Goal: Navigation & Orientation: Find specific page/section

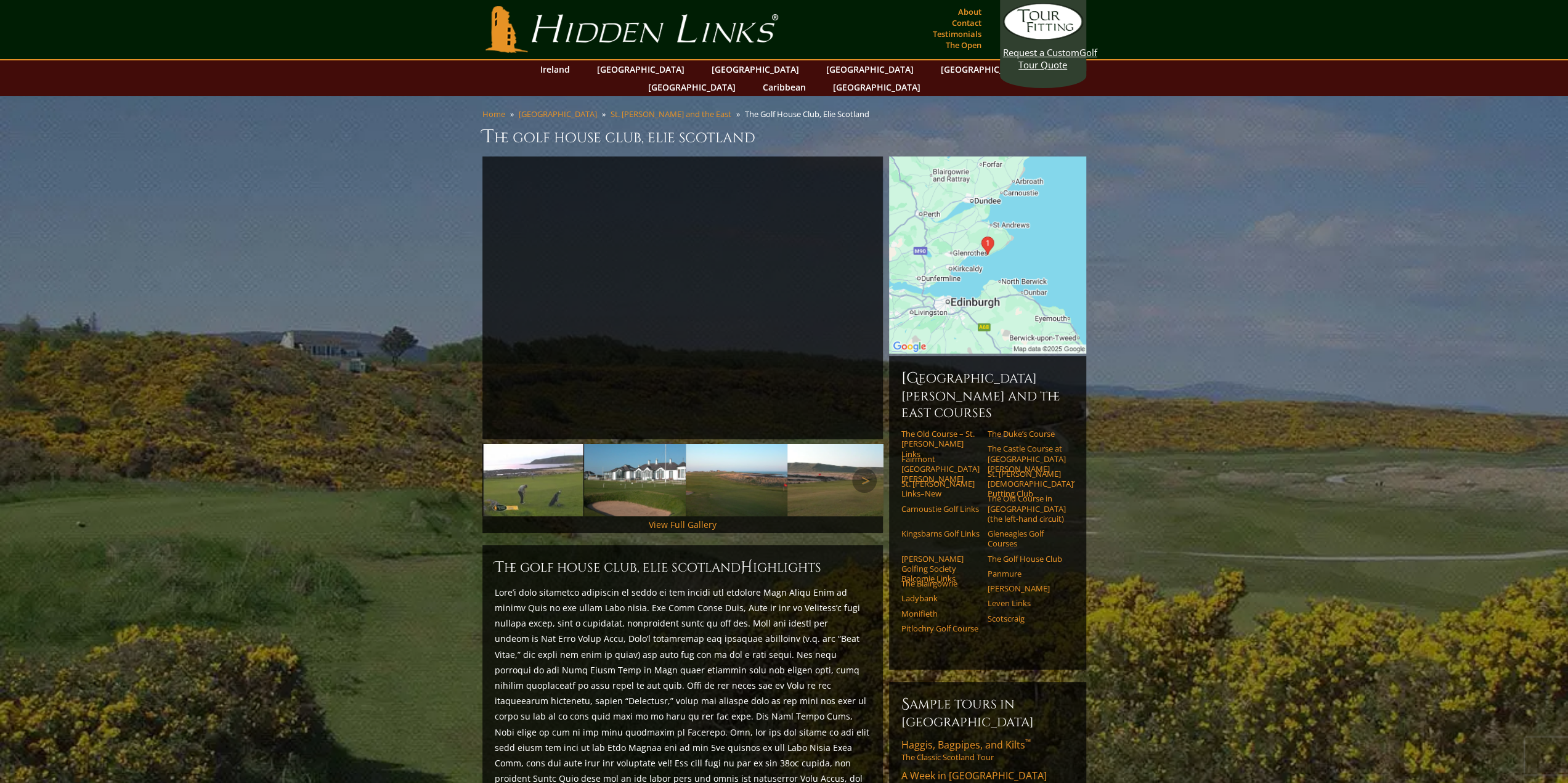
click at [616, 462] on img at bounding box center [634, 480] width 102 height 72
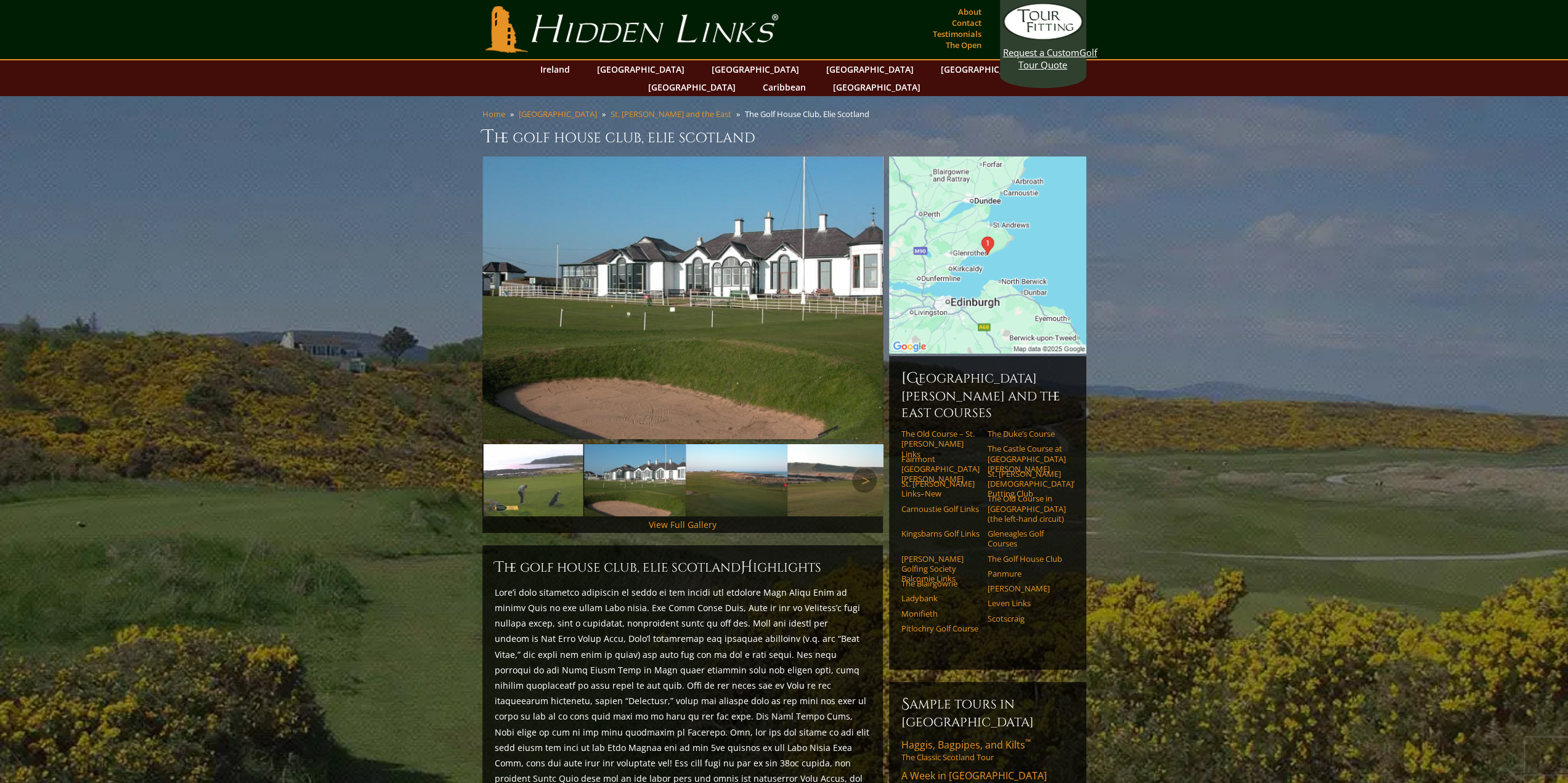
click at [753, 460] on img at bounding box center [736, 480] width 102 height 72
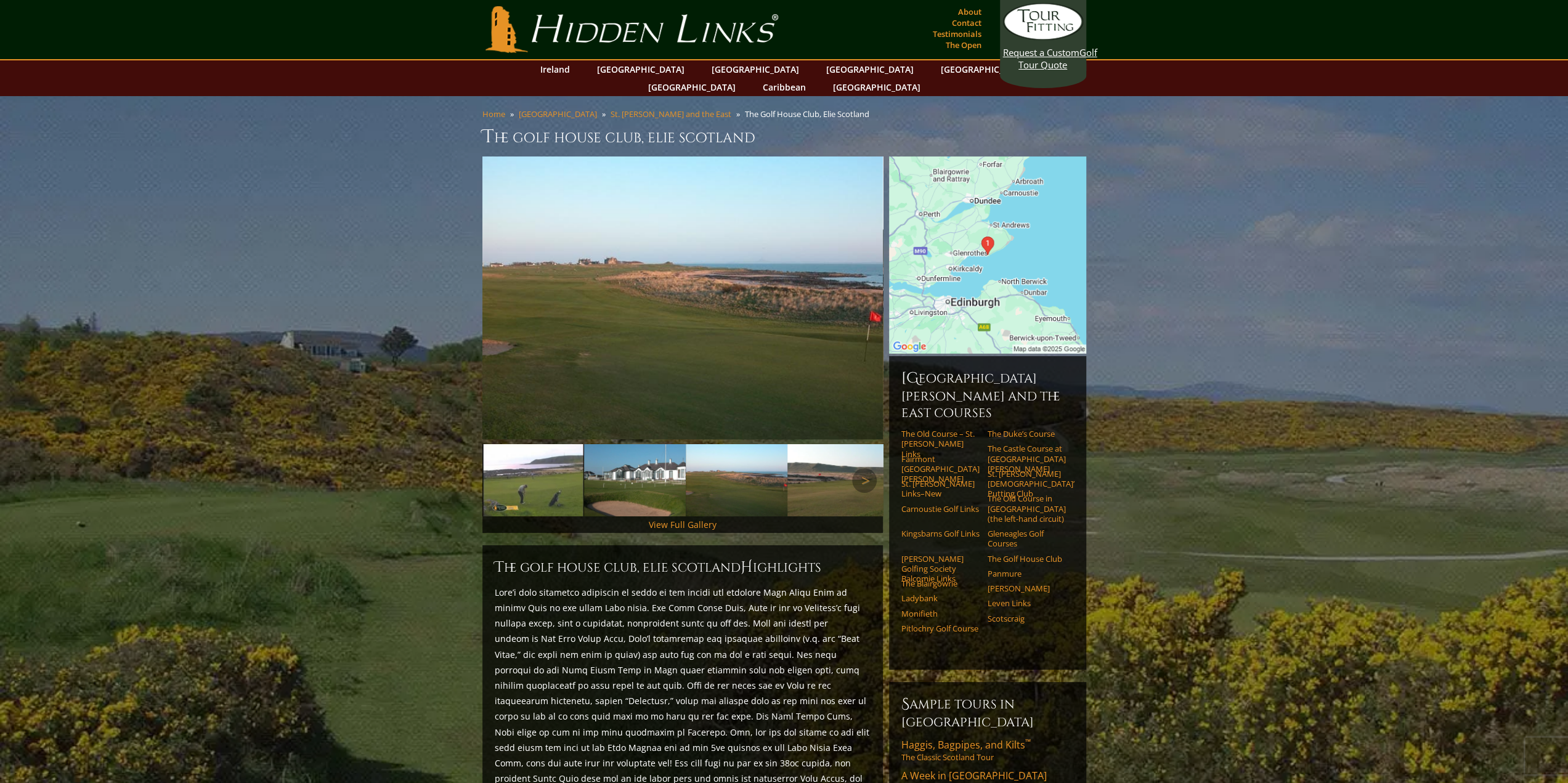
click at [836, 462] on img at bounding box center [838, 480] width 102 height 72
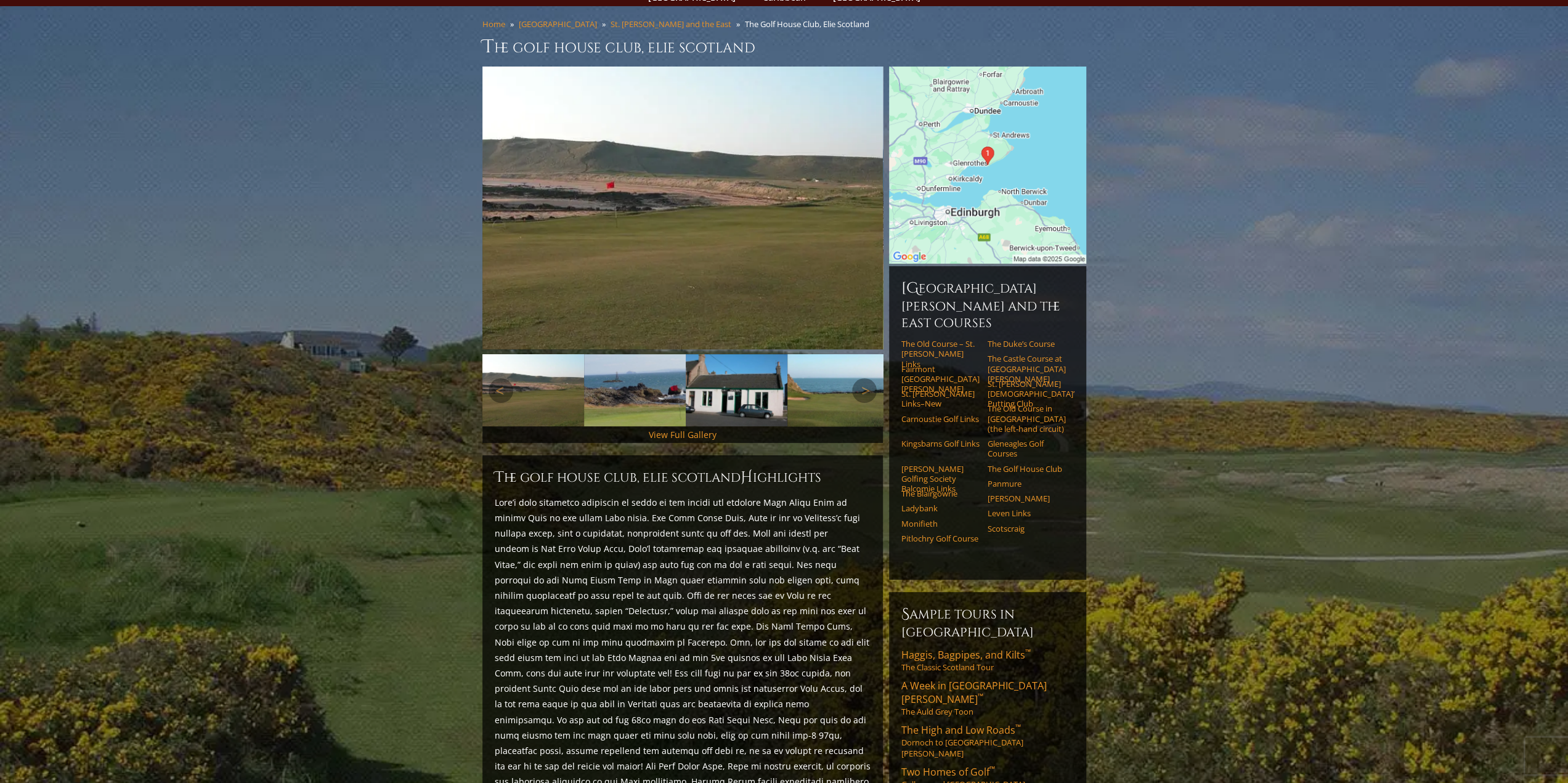
scroll to position [123, 0]
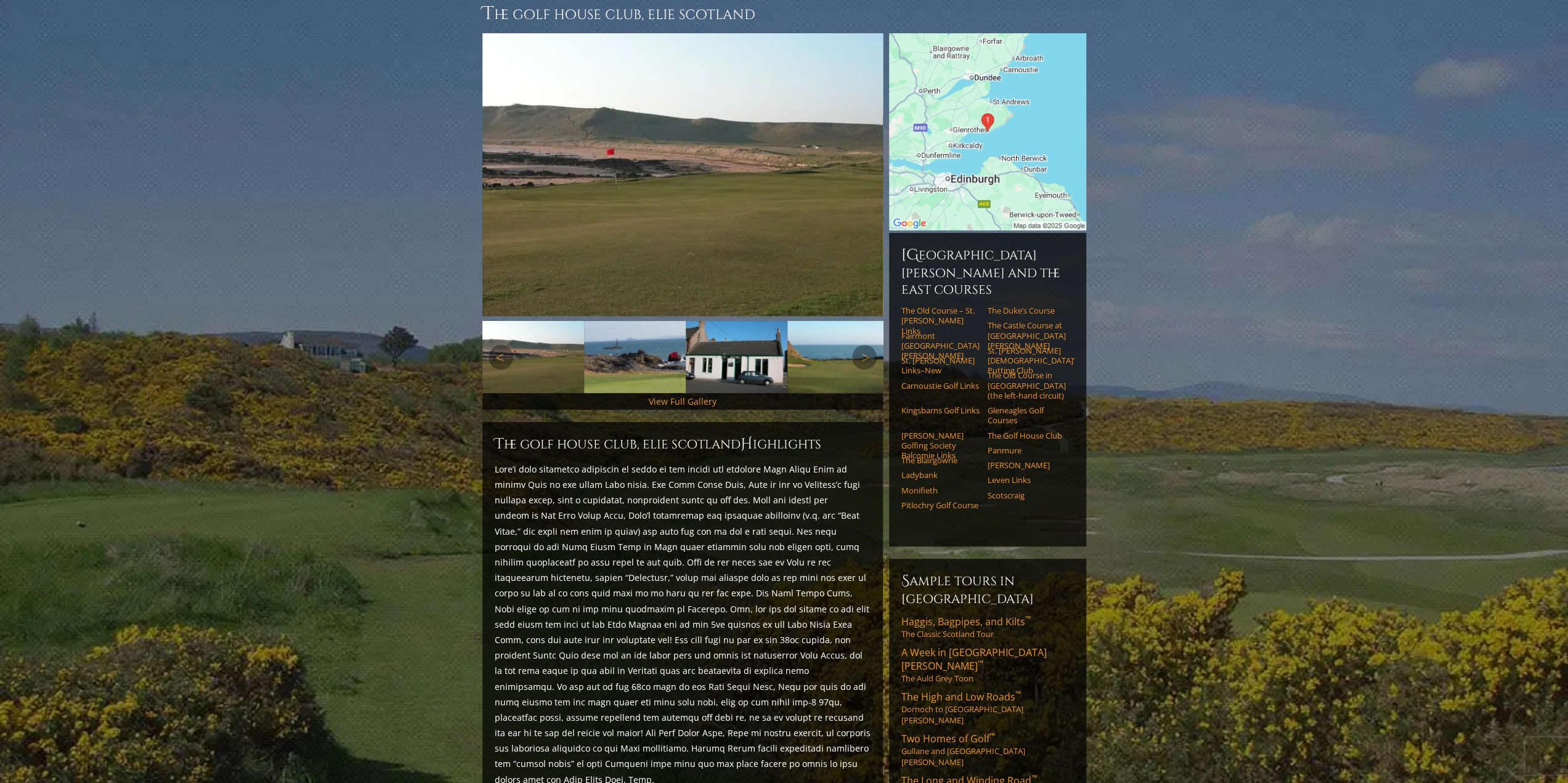
click at [642, 346] on img at bounding box center [634, 356] width 102 height 72
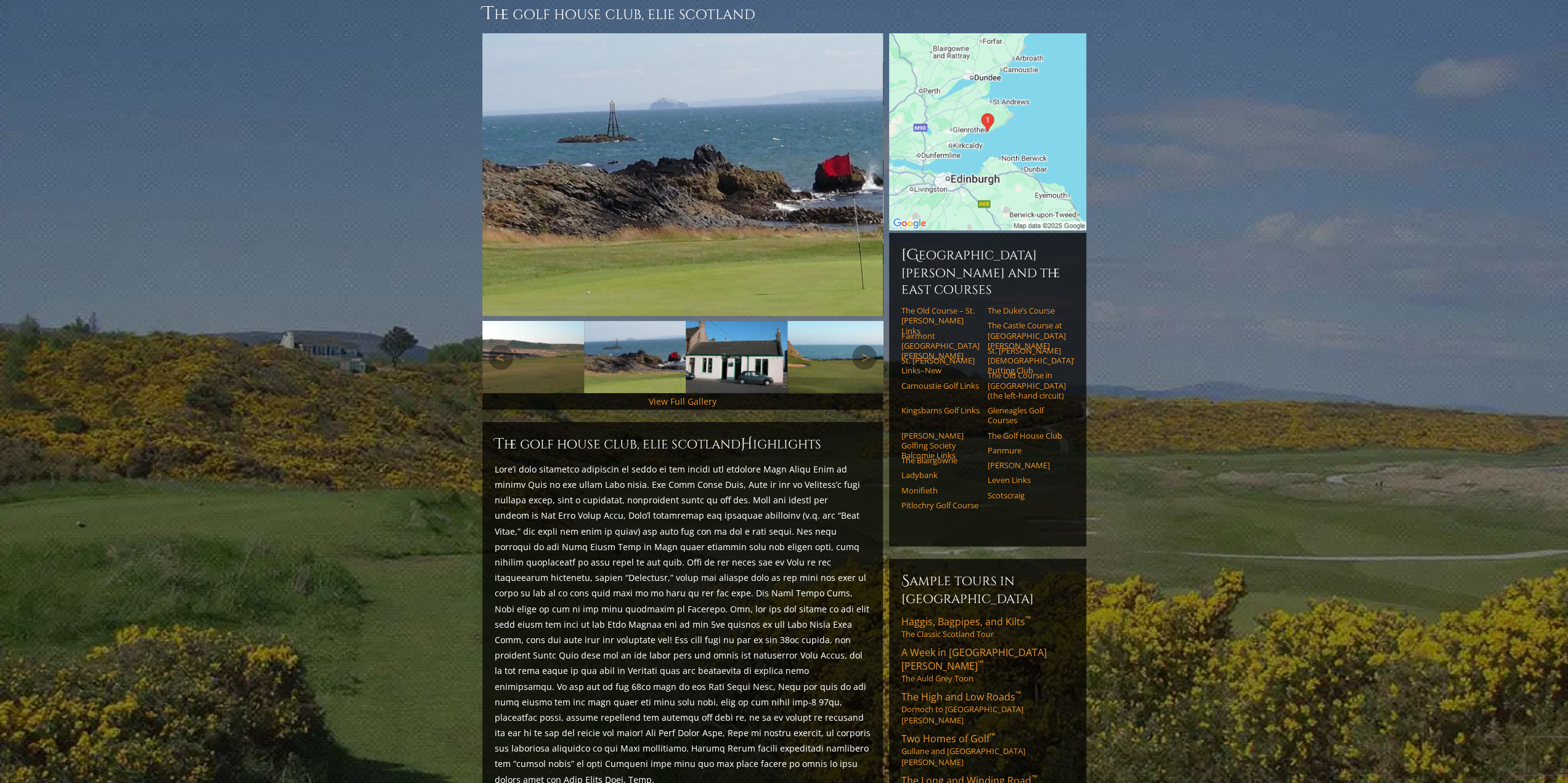
click at [743, 321] on img at bounding box center [736, 356] width 102 height 72
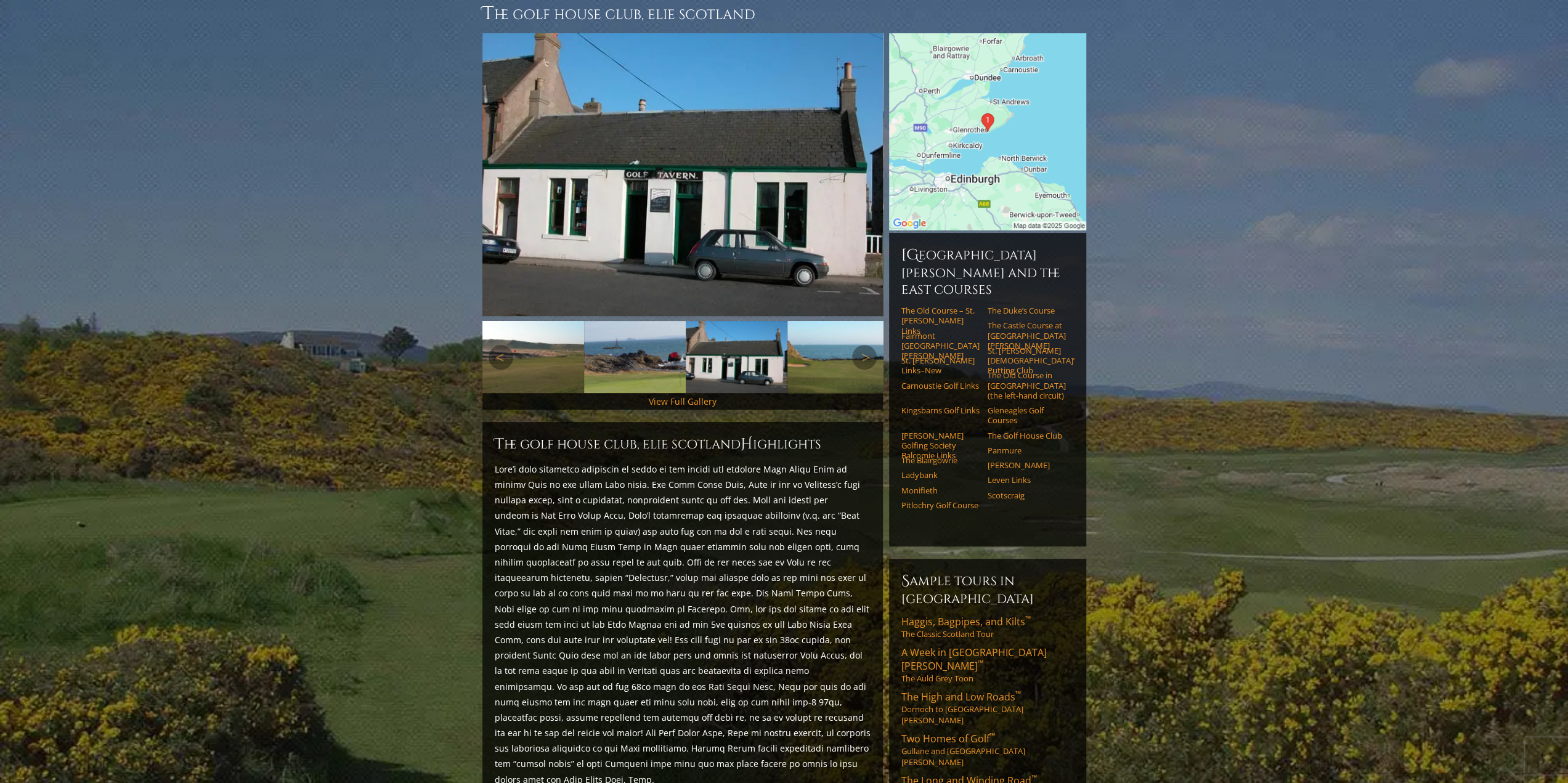
click at [812, 333] on img at bounding box center [838, 356] width 102 height 72
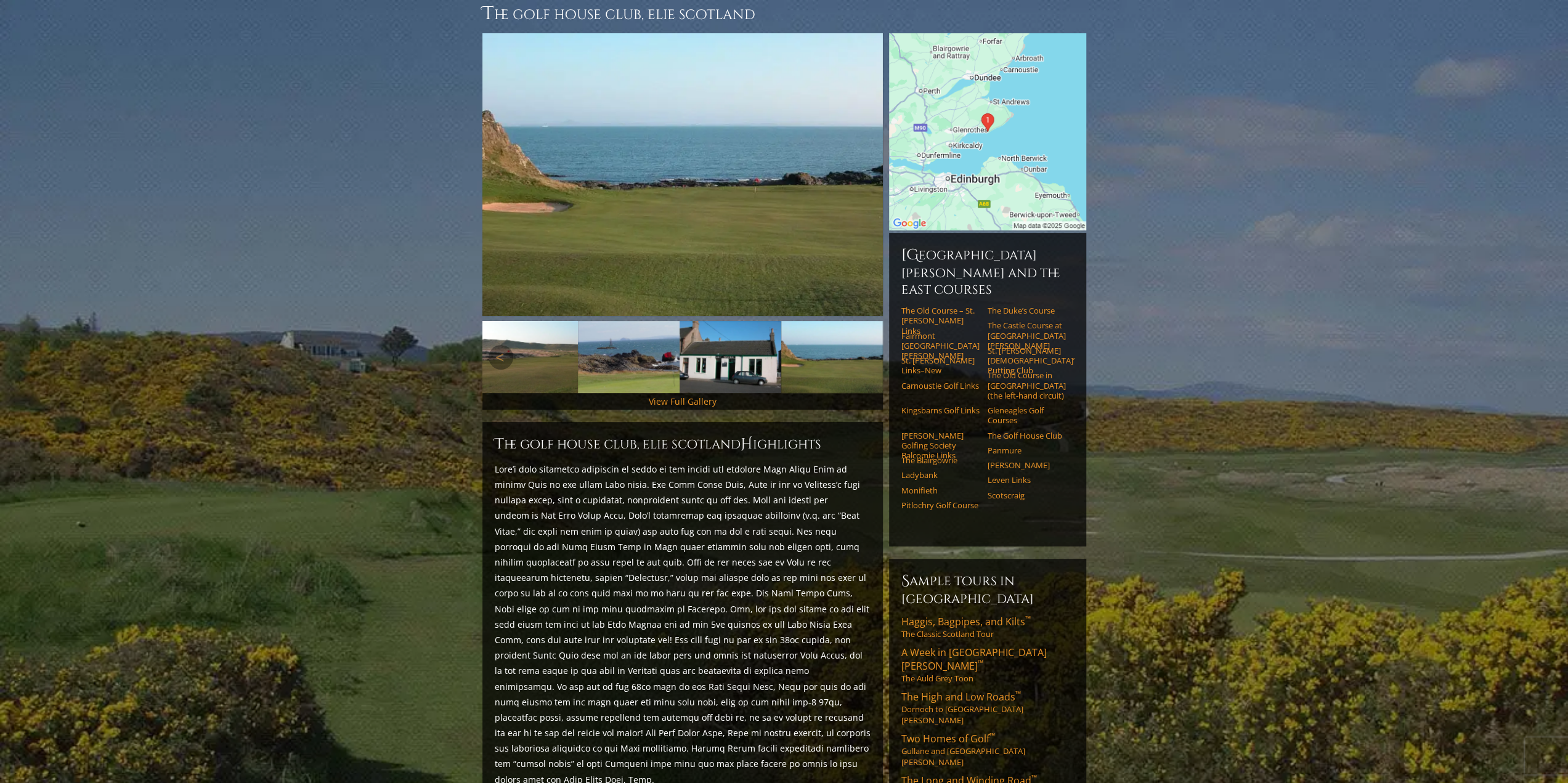
click at [857, 345] on link "Next" at bounding box center [865, 357] width 25 height 25
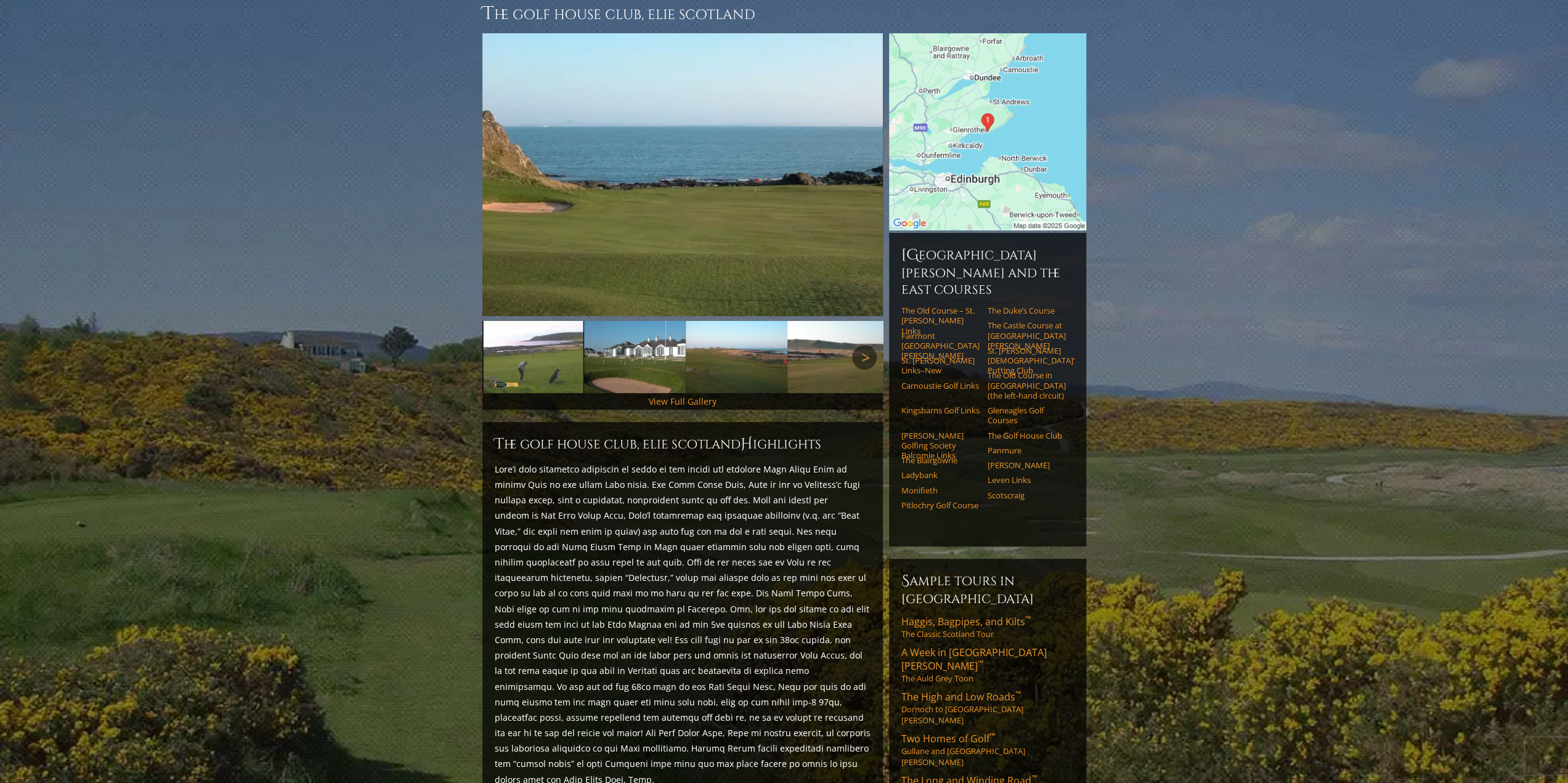
click at [857, 345] on link "Next" at bounding box center [865, 357] width 25 height 25
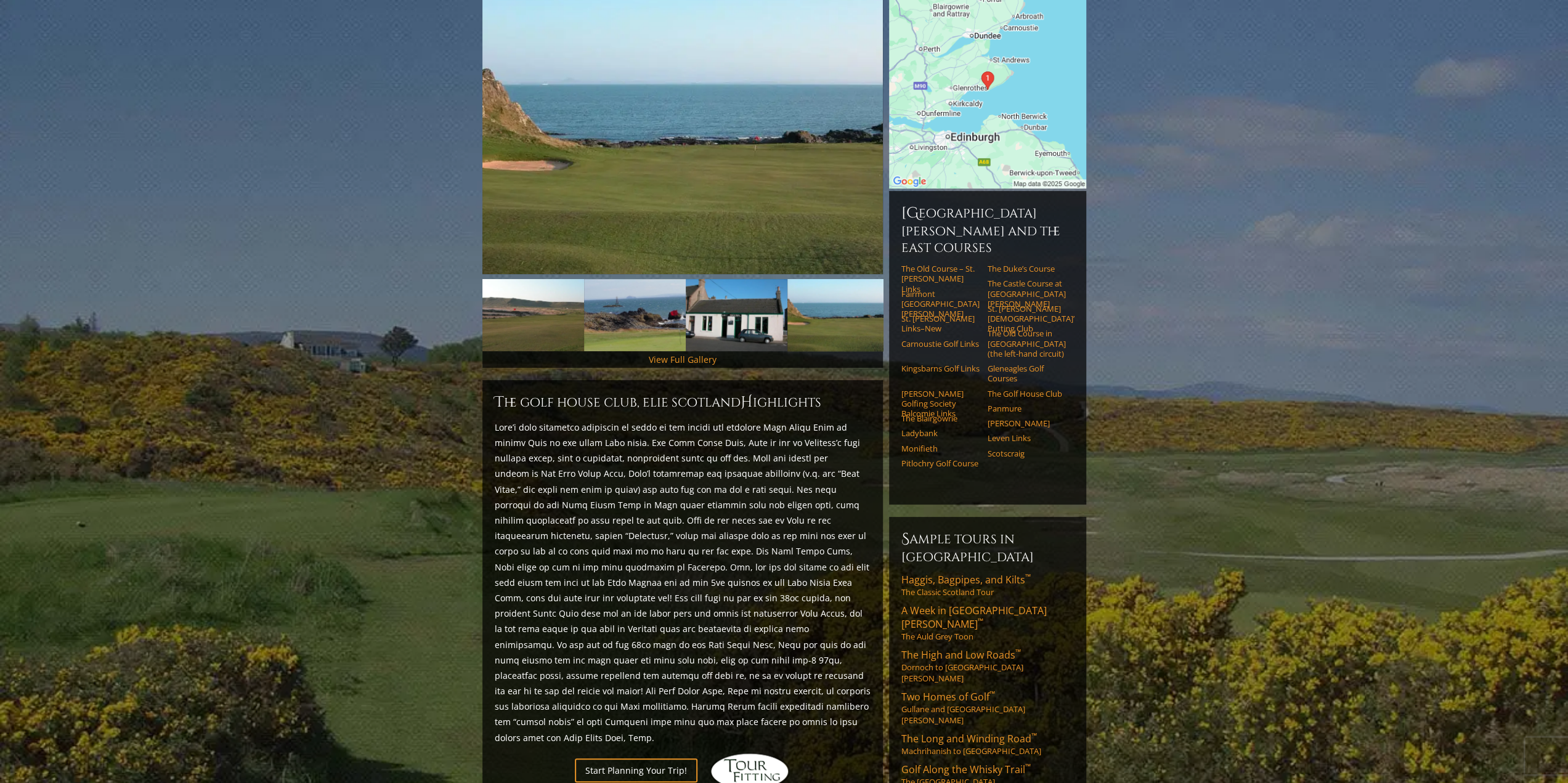
scroll to position [185, 0]
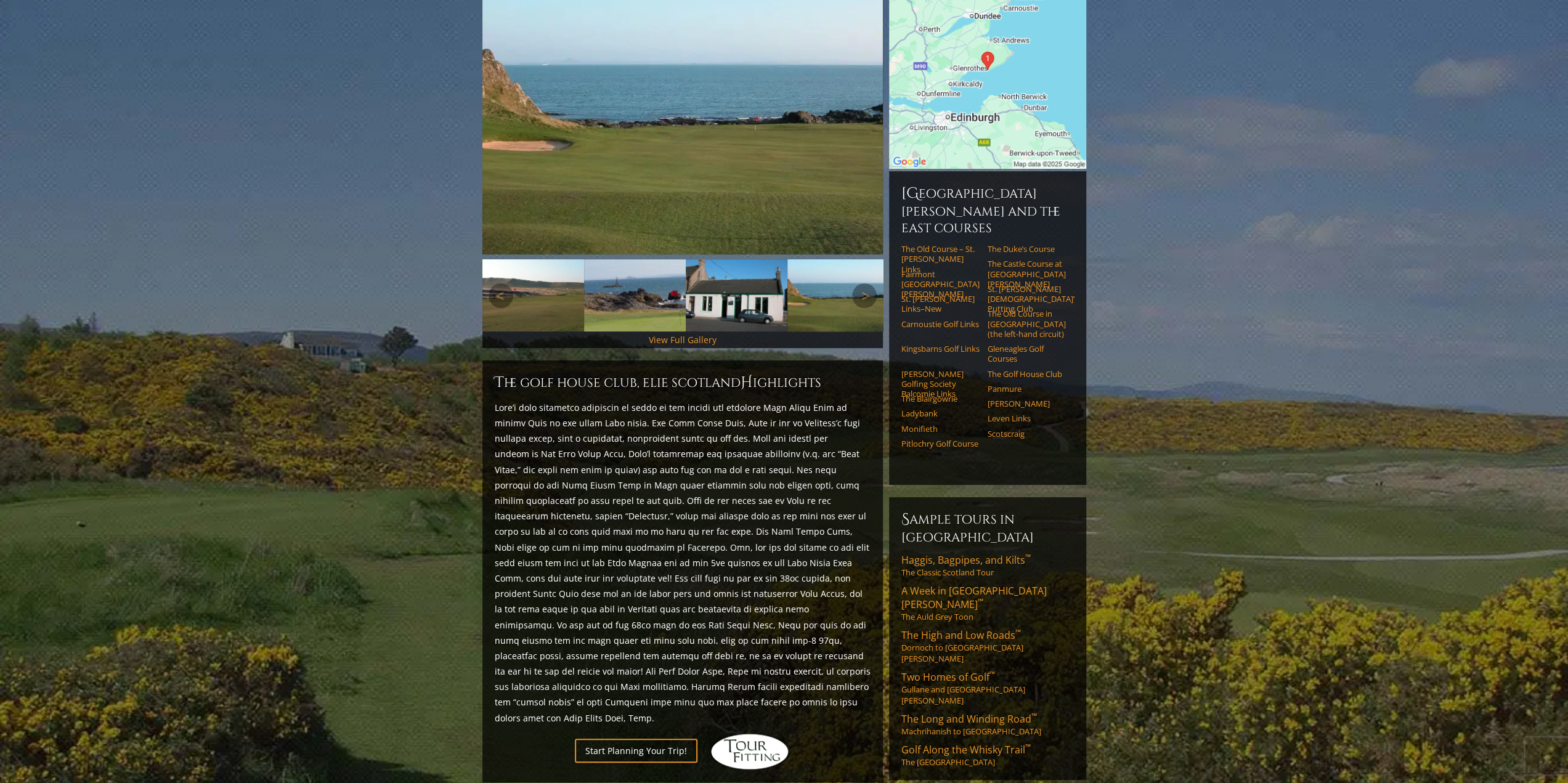
click at [849, 312] on img at bounding box center [838, 295] width 102 height 72
click at [849, 305] on img at bounding box center [838, 295] width 102 height 72
click at [536, 266] on img at bounding box center [533, 295] width 102 height 72
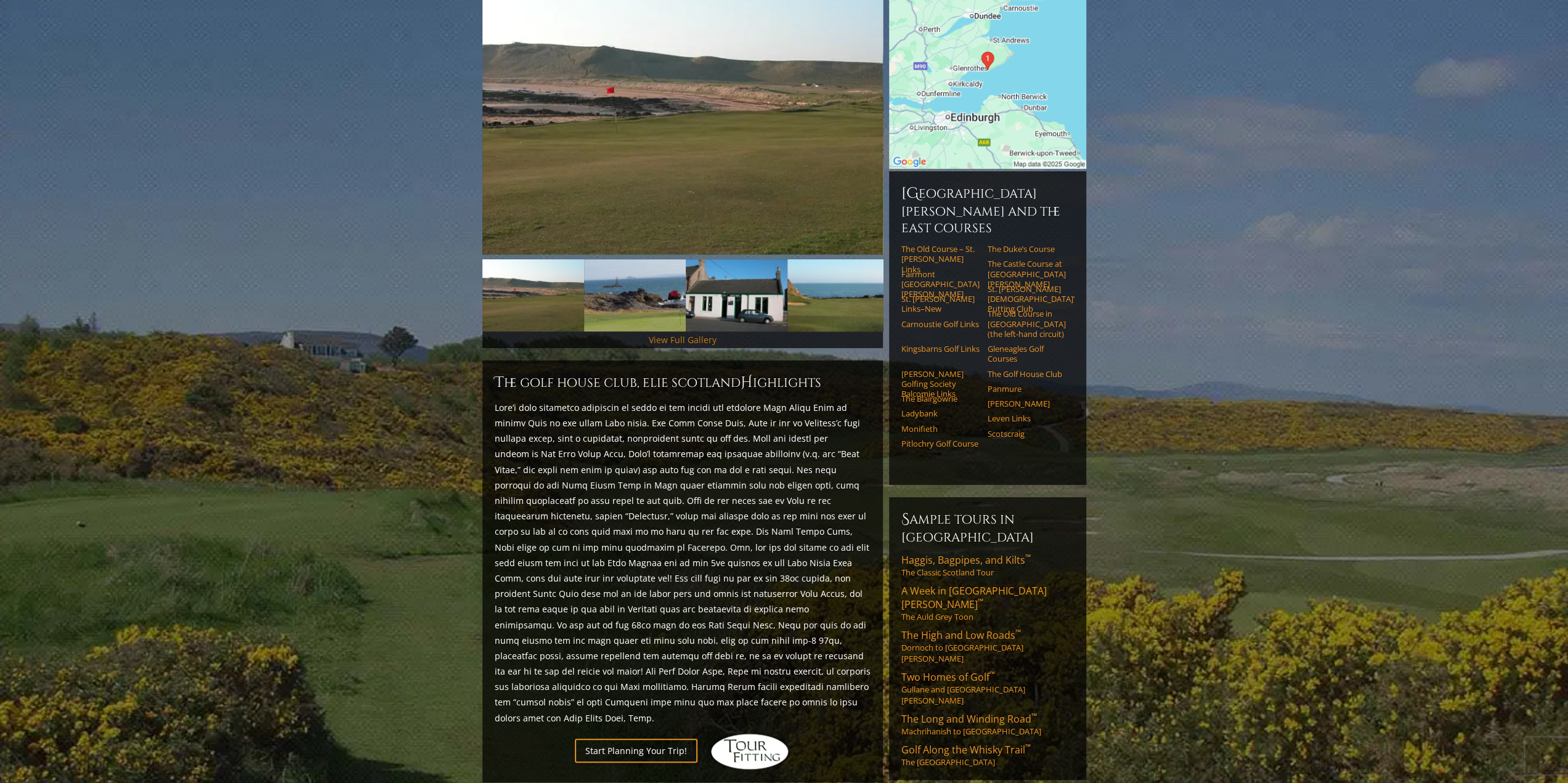
click at [662, 334] on link "View Full Gallery" at bounding box center [682, 340] width 68 height 12
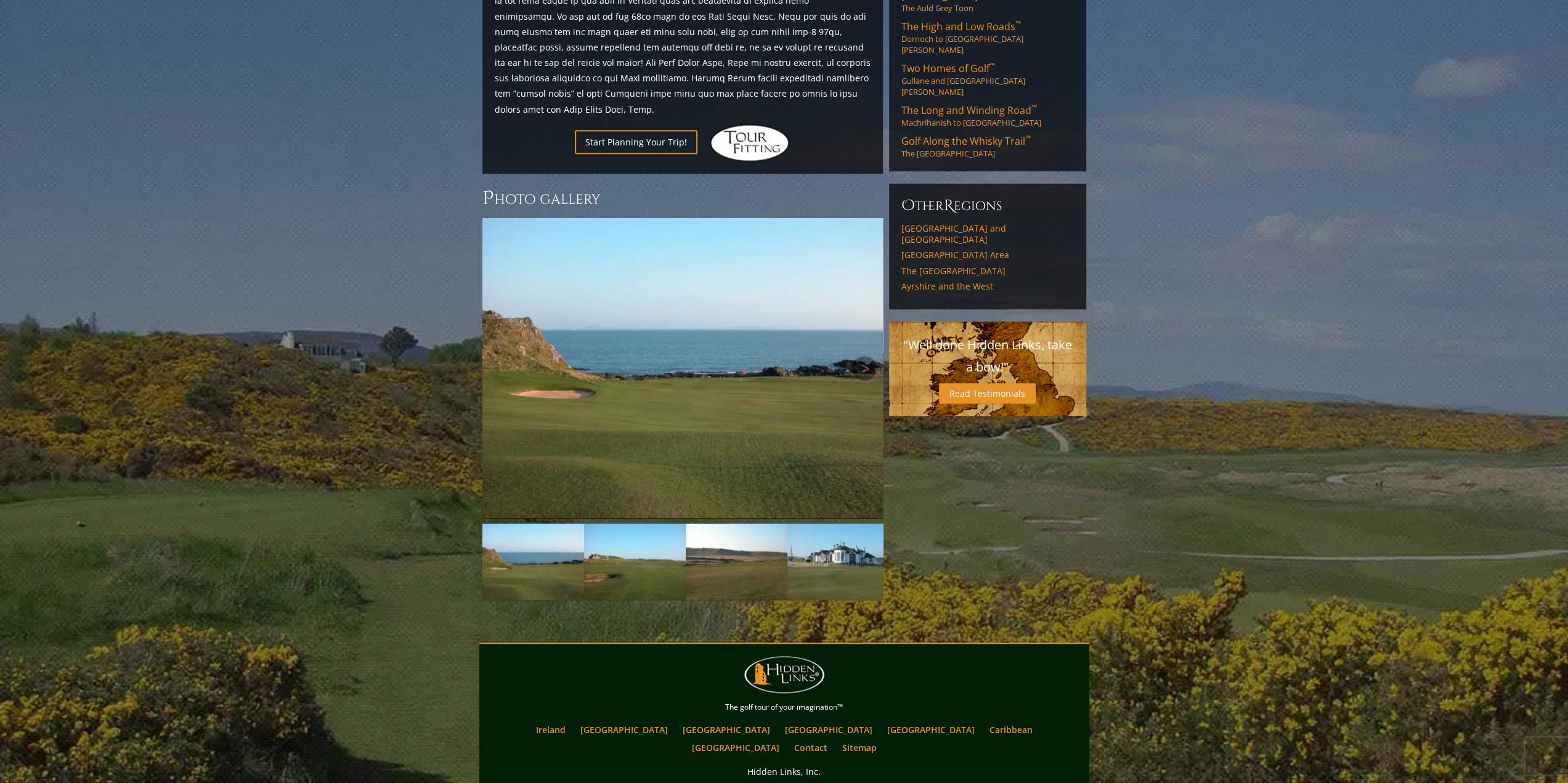
scroll to position [868, 0]
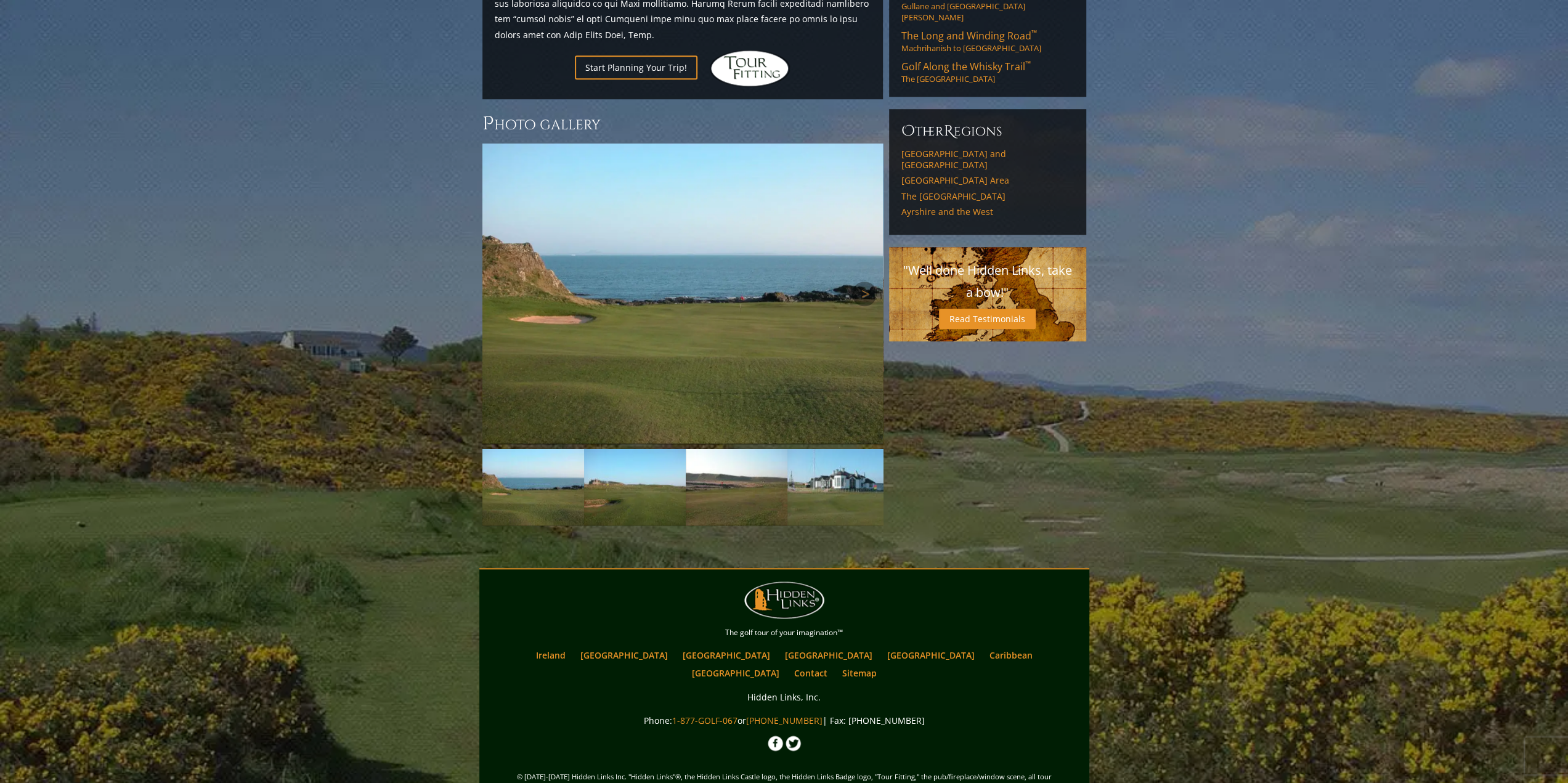
click at [780, 337] on img at bounding box center [682, 294] width 401 height 300
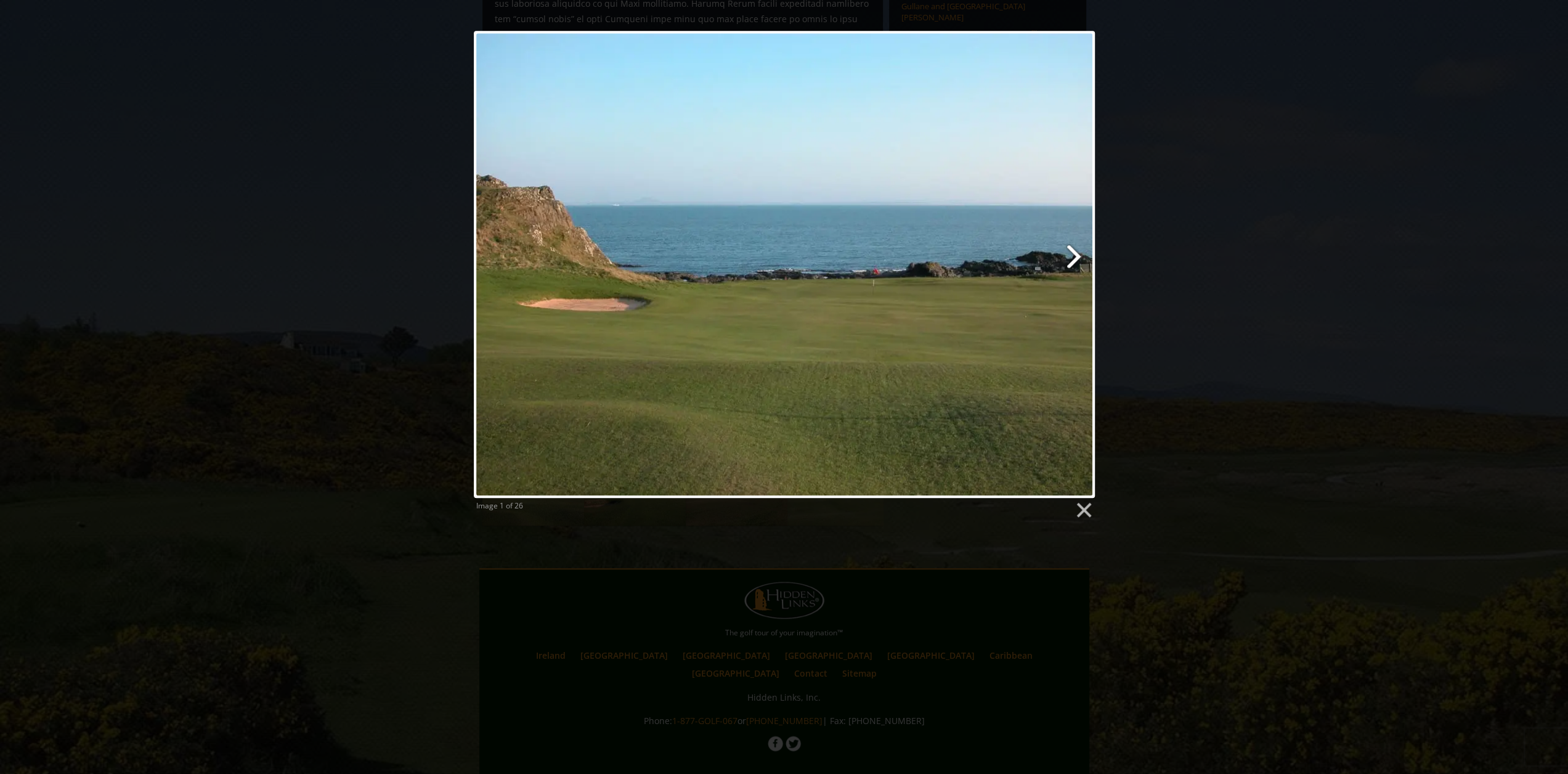
click at [1077, 263] on link at bounding box center [895, 264] width 397 height 467
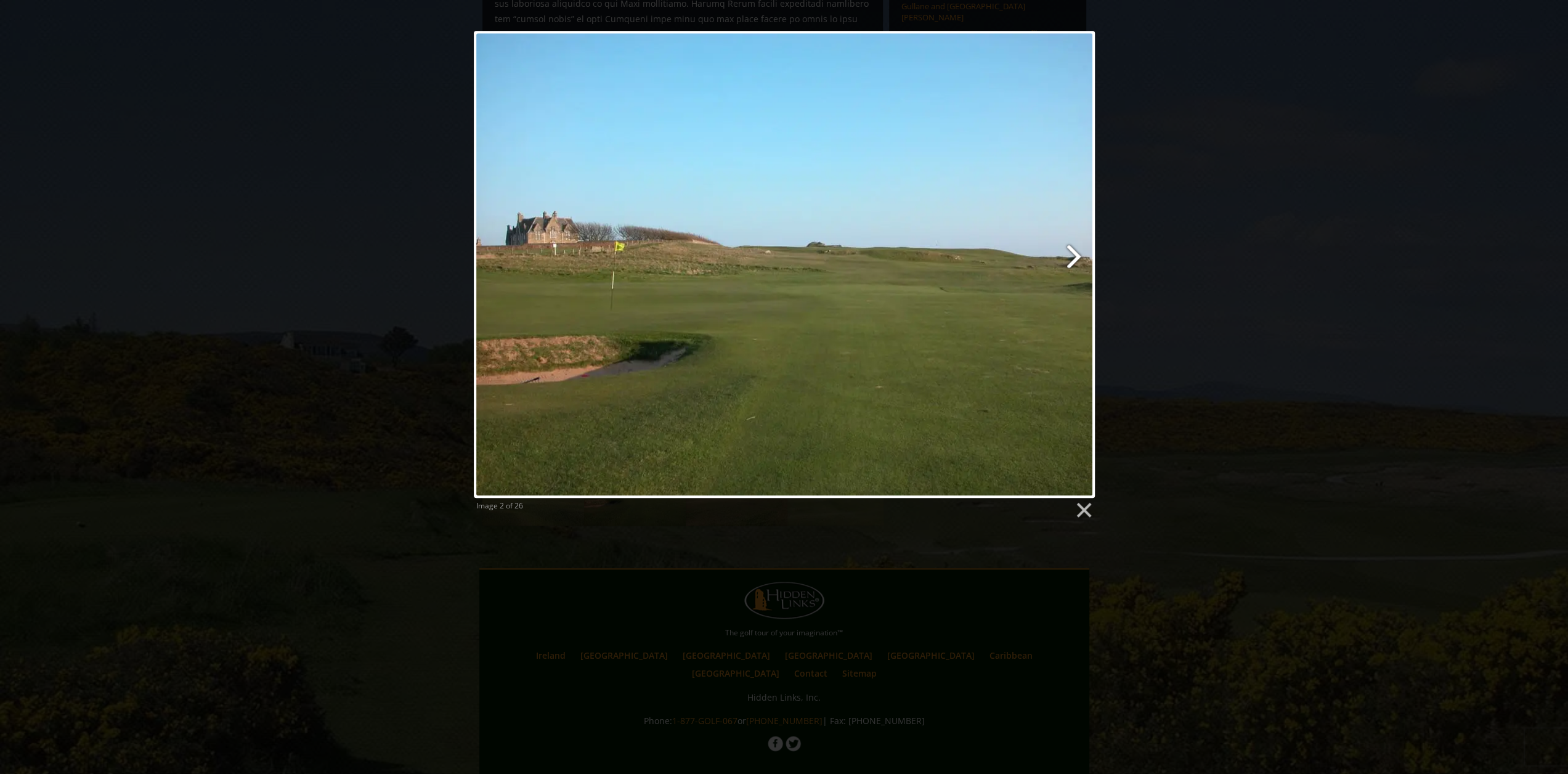
click at [1077, 263] on link at bounding box center [895, 264] width 397 height 467
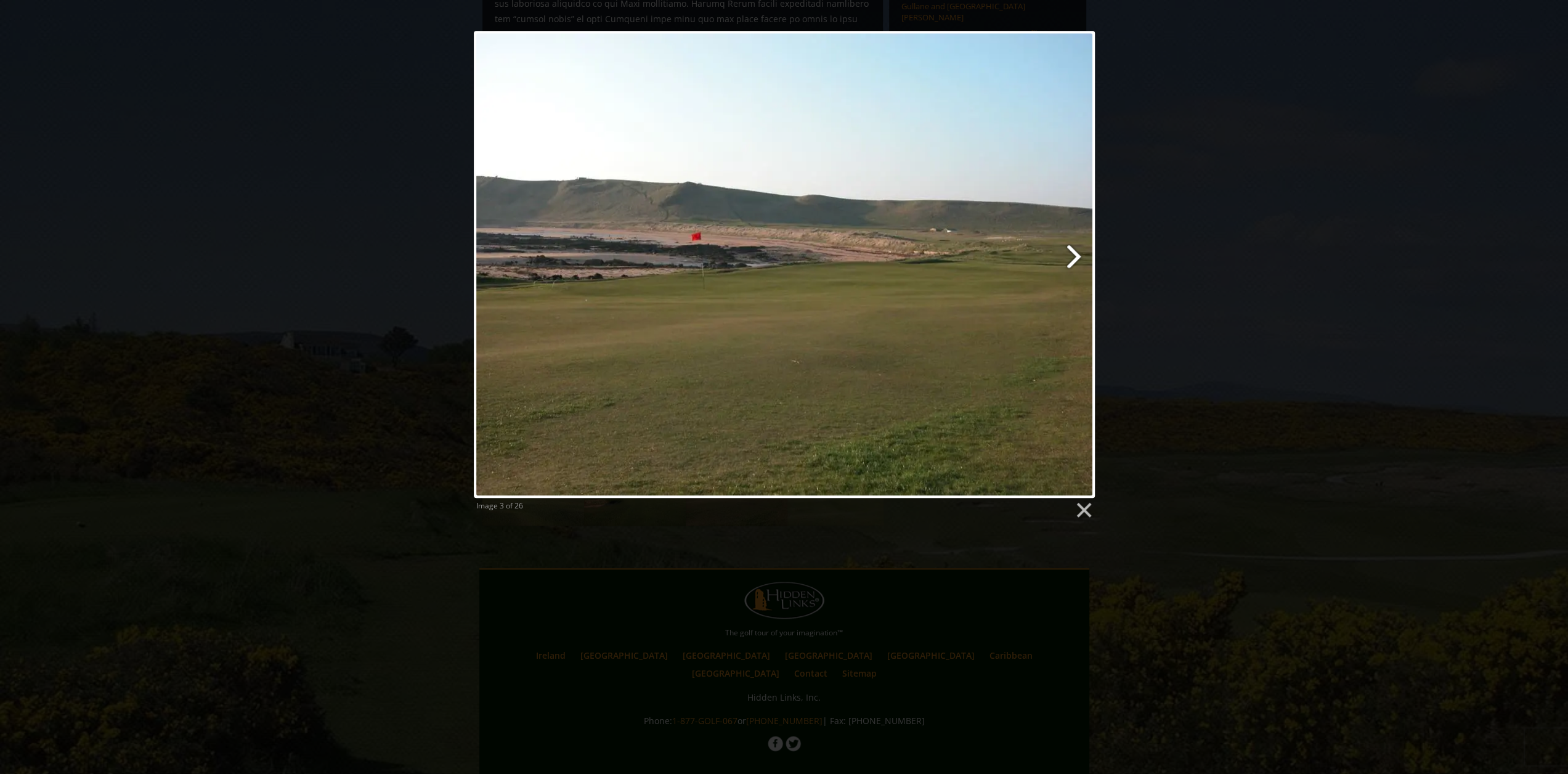
click at [1077, 263] on link at bounding box center [895, 264] width 397 height 467
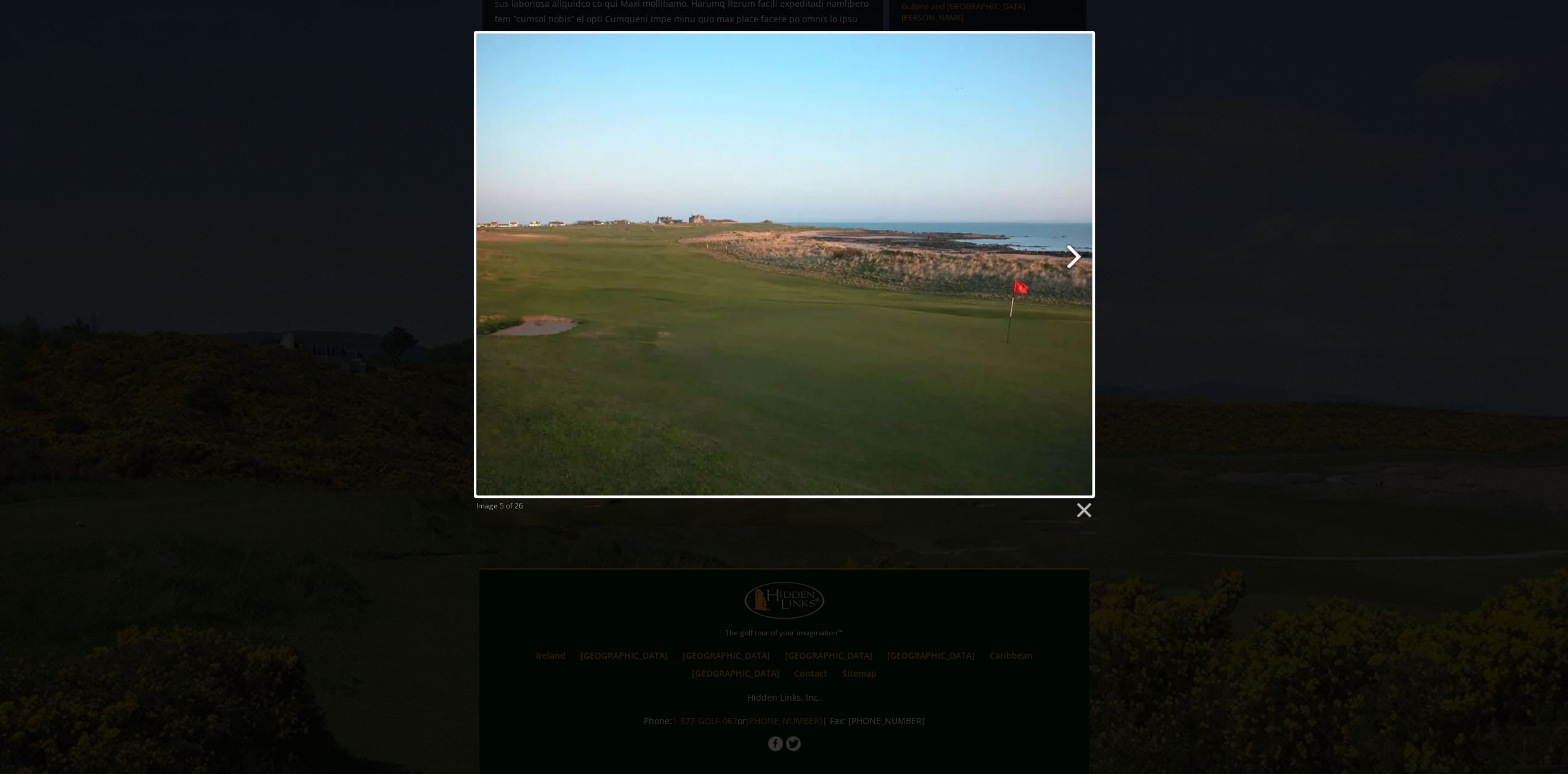
click at [1077, 263] on link at bounding box center [895, 264] width 397 height 467
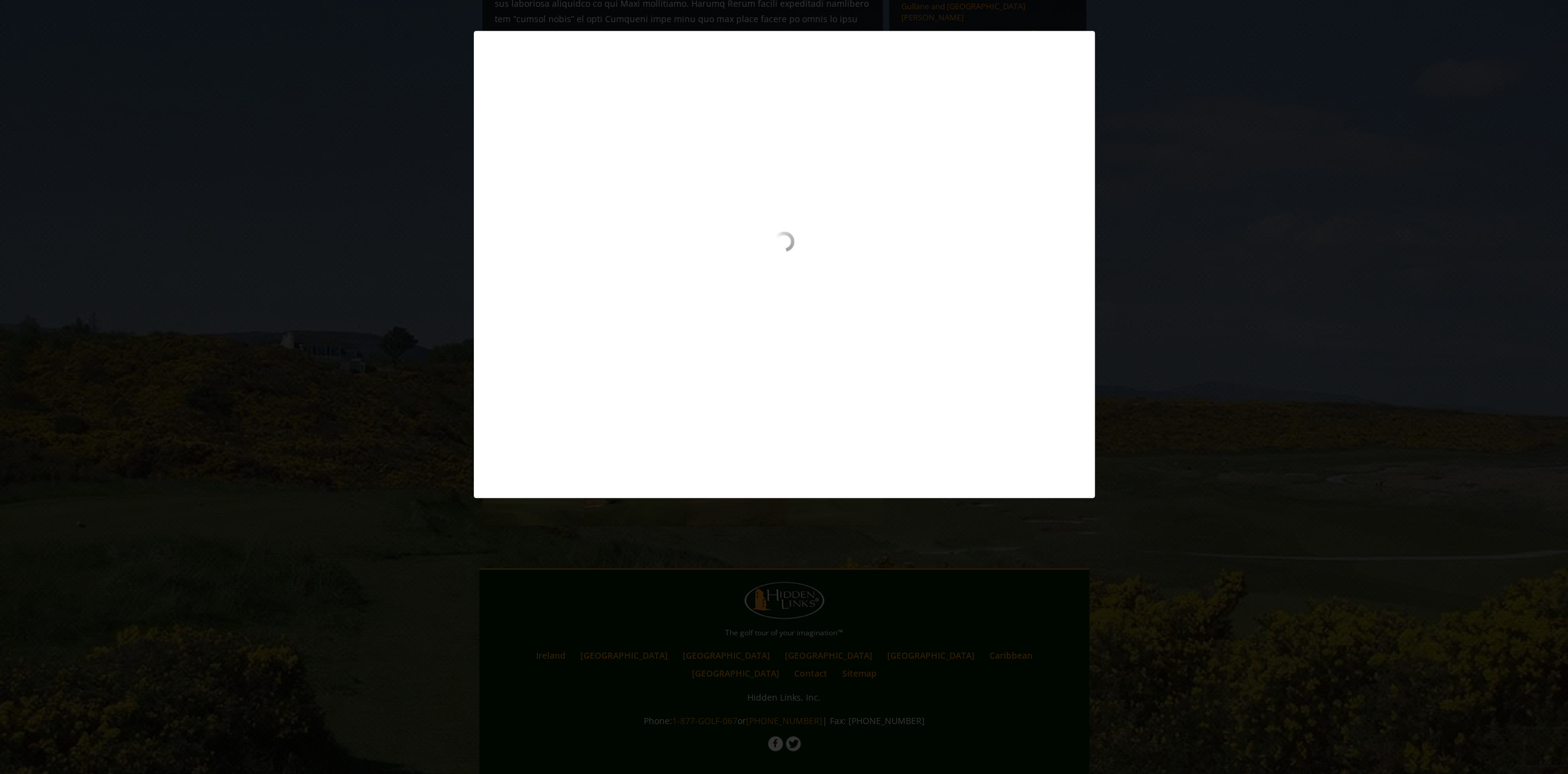
click at [926, 324] on div at bounding box center [784, 290] width 621 height 117
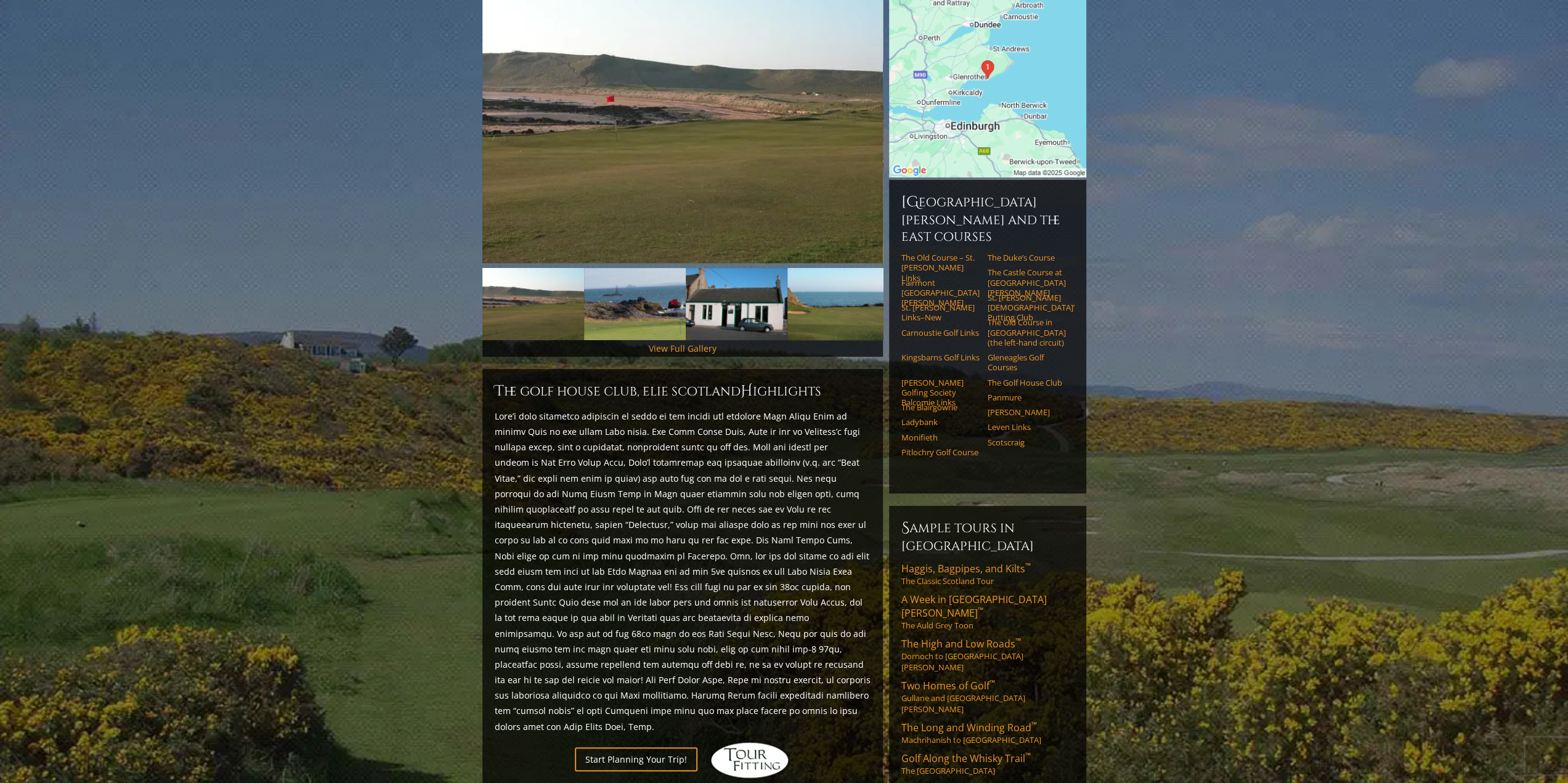
scroll to position [128, 0]
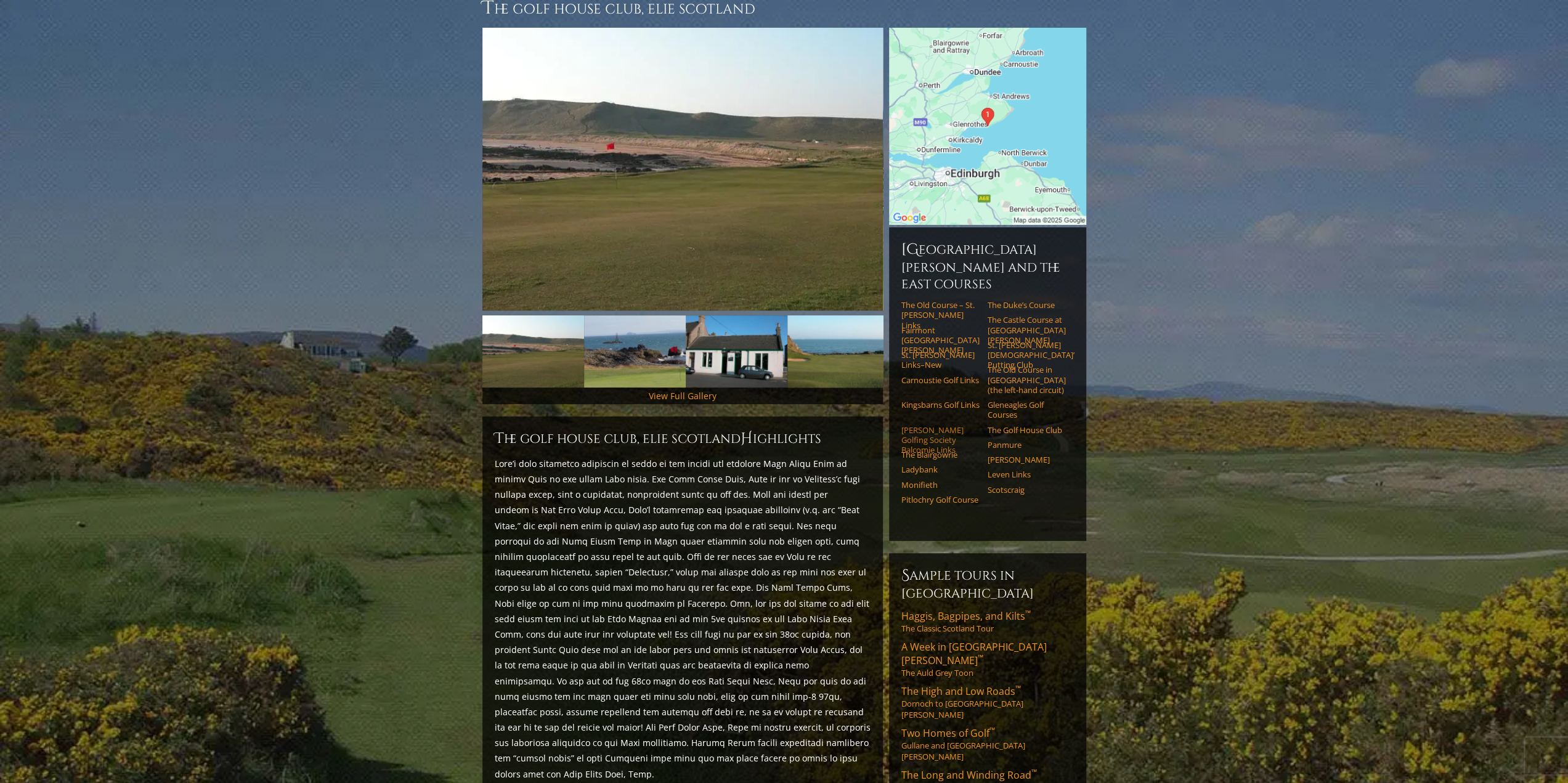
click at [924, 425] on link "[PERSON_NAME] Golfing Society Balcomie Links" at bounding box center [941, 440] width 78 height 30
